Goal: Find contact information: Find contact information

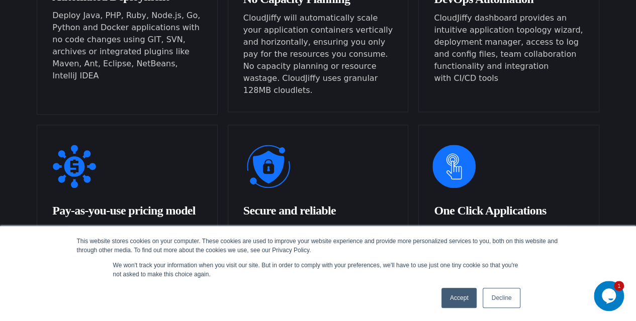
scroll to position [955, 0]
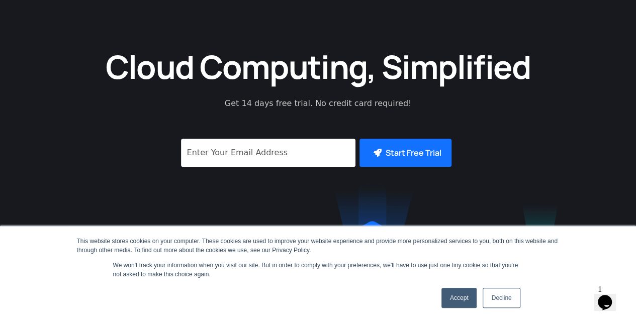
scroll to position [201, 0]
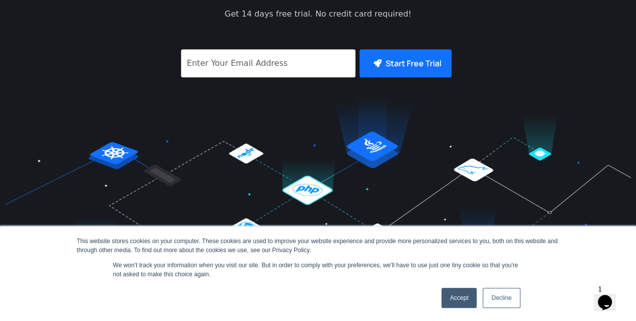
click at [503, 290] on link "Decline" at bounding box center [501, 298] width 37 height 20
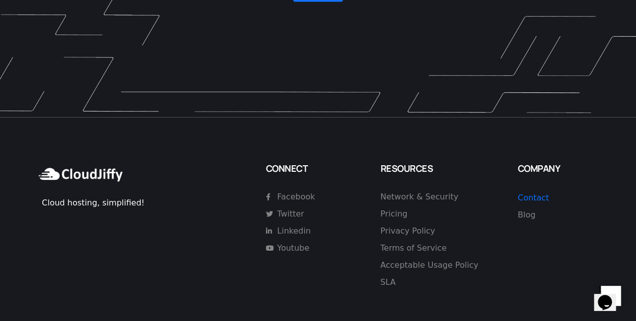
scroll to position [2916, 0]
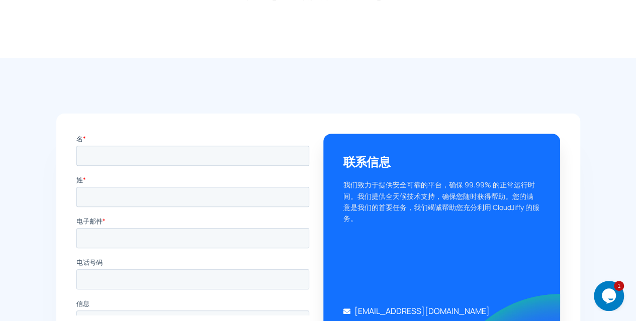
scroll to position [251, 0]
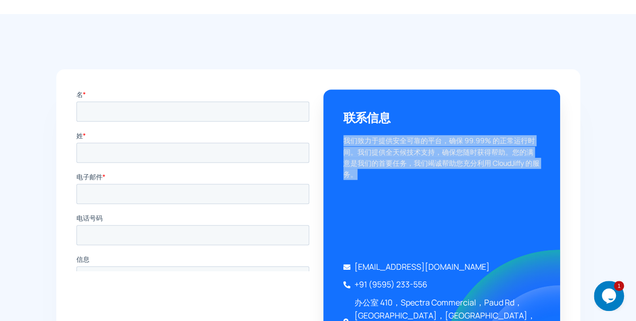
copy font "我们致力于提供安全可靠的平台，确保 99.99% 的正常运行时间。我们提供全天候技术支持，确保您随时获得帮助。您的满意是我们的首要任务，我们竭诚帮助您充分利用…"
drag, startPoint x: 335, startPoint y: 140, endPoint x: 389, endPoint y: 177, distance: 65.7
click at [389, 177] on div "联系信息 我们致力于提供安全可靠的平台，确保 99.99% 的正常运行时间。我们提供全天候技术支持，确保您随时获得帮助。您的满意是我们的首要任务，我们竭诚帮助…" at bounding box center [441, 228] width 237 height 279
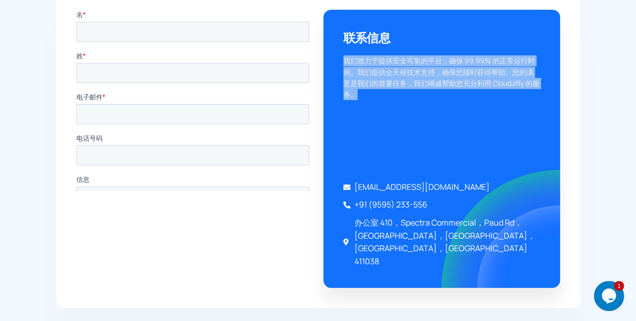
scroll to position [352, 0]
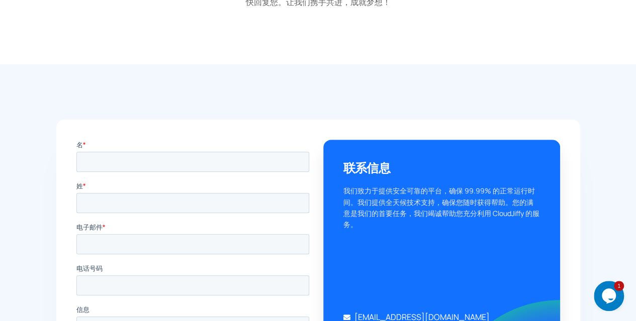
click at [451, 157] on div "联系信息 我们致力于提供安全可靠的平台，确保 99.99% 的正常运行时间。我们提供全天候技术支持，确保您随时获得帮助。您的满意是我们的首要任务，我们竭诚帮助…" at bounding box center [441, 279] width 237 height 279
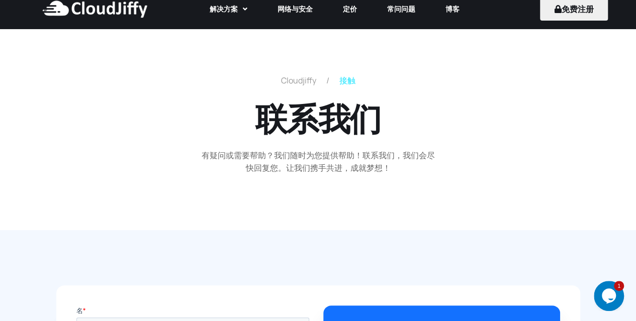
scroll to position [0, 0]
